Goal: Information Seeking & Learning: Learn about a topic

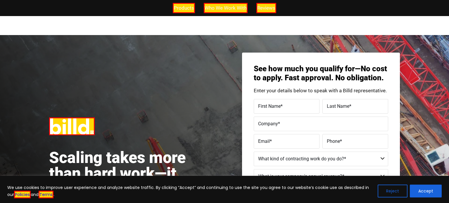
click at [203, 72] on div "Scaling takes more than hard work—it takes a capital strategy built for constru…" at bounding box center [224, 172] width 449 height 274
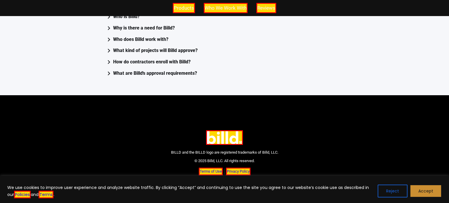
scroll to position [1636, 0]
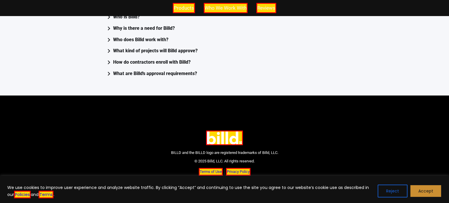
click at [427, 191] on button "Accept" at bounding box center [426, 191] width 32 height 13
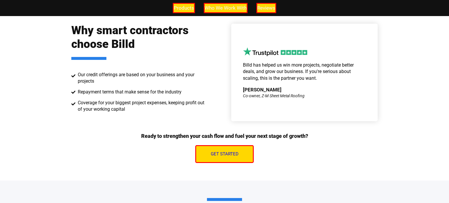
scroll to position [853, 0]
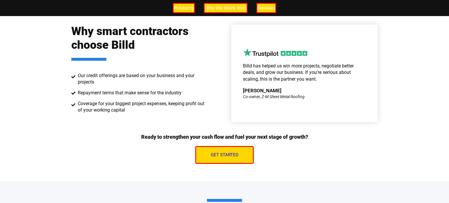
click at [124, 169] on div "Why smart contractors choose Billd Our credit offerings are based on your busin…" at bounding box center [224, 94] width 333 height 175
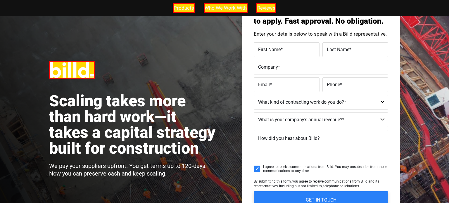
scroll to position [56, 0]
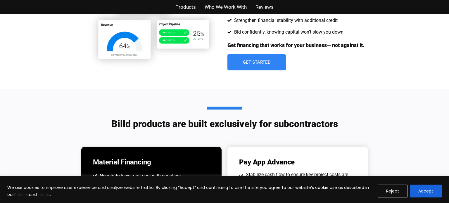
scroll to position [377, 0]
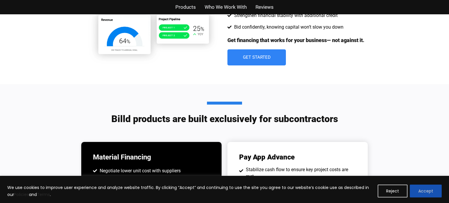
click at [427, 194] on button "Accept" at bounding box center [426, 191] width 32 height 13
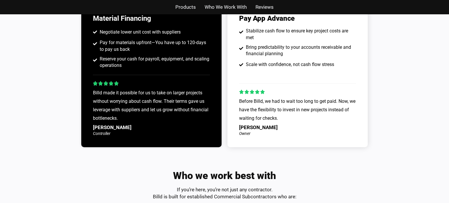
scroll to position [516, 0]
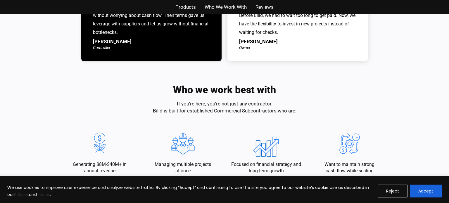
scroll to position [603, 0]
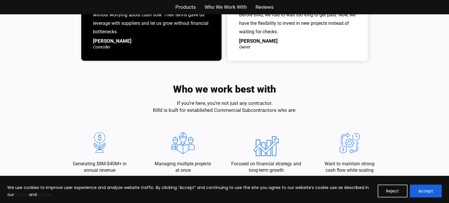
drag, startPoint x: 413, startPoint y: 190, endPoint x: 395, endPoint y: 182, distance: 19.1
click at [413, 190] on button "Accept" at bounding box center [426, 191] width 32 height 13
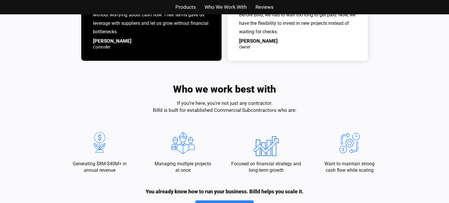
scroll to position [0, 0]
click at [179, 89] on h2 "Who we work best with" at bounding box center [224, 89] width 103 height 10
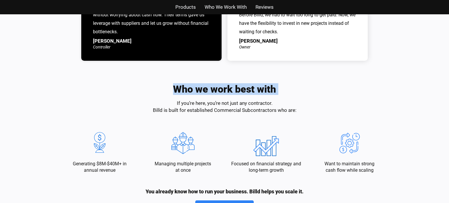
click at [179, 89] on h2 "Who we work best with" at bounding box center [224, 89] width 103 height 10
copy div "Who we work best with"
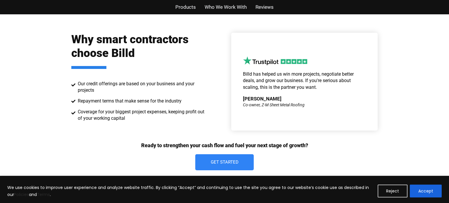
scroll to position [837, 0]
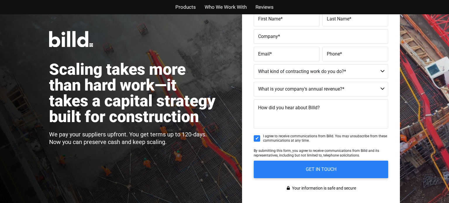
scroll to position [68, 0]
